Goal: Task Accomplishment & Management: Manage account settings

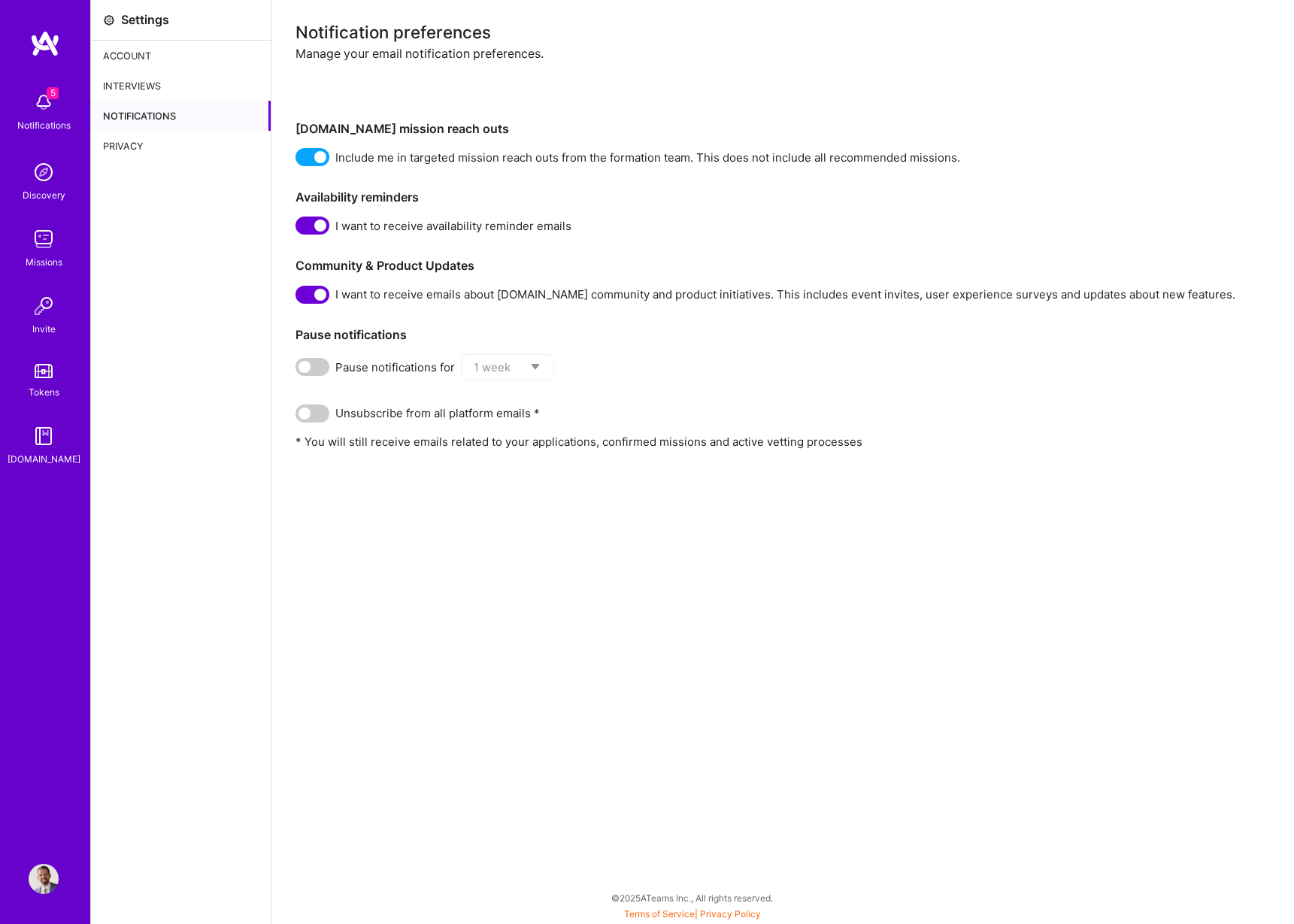
click at [54, 96] on span "5" at bounding box center [53, 93] width 12 height 12
click at [767, 100] on div "5 5 Notifications Discovery Missions Invite Tokens [DOMAIN_NAME] Profile Close …" at bounding box center [647, 458] width 1294 height 916
